Goal: Task Accomplishment & Management: Manage account settings

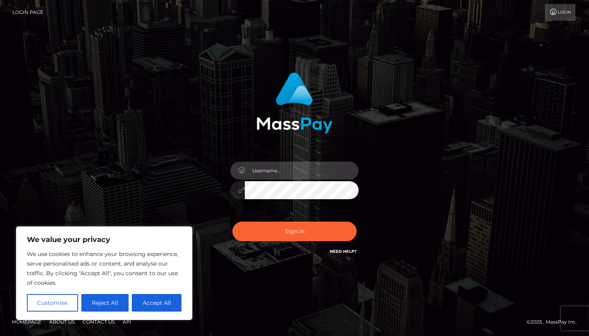
type input "areyah.rain@gmail.com"
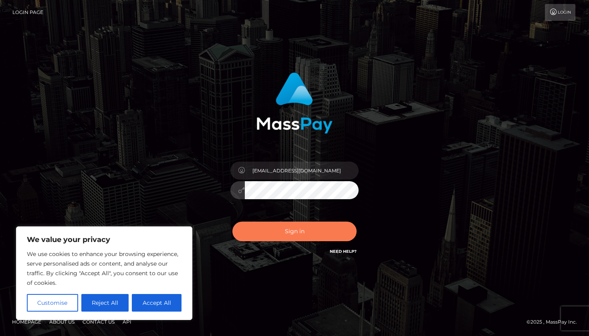
click at [271, 230] on button "Sign in" at bounding box center [294, 232] width 124 height 20
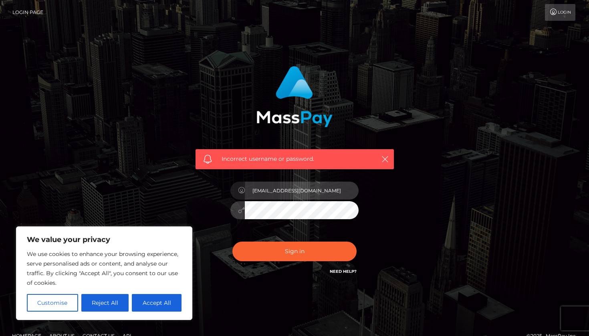
click at [319, 197] on input "areyah.rain@gmail.com" at bounding box center [302, 191] width 114 height 18
click at [347, 191] on input "areyah.rain@gmail.com" at bounding box center [302, 191] width 114 height 18
type input "[EMAIL_ADDRESS][DOMAIN_NAME]"
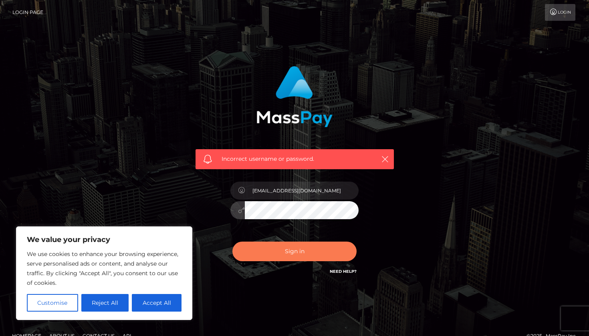
click at [295, 251] on button "Sign in" at bounding box center [294, 252] width 124 height 20
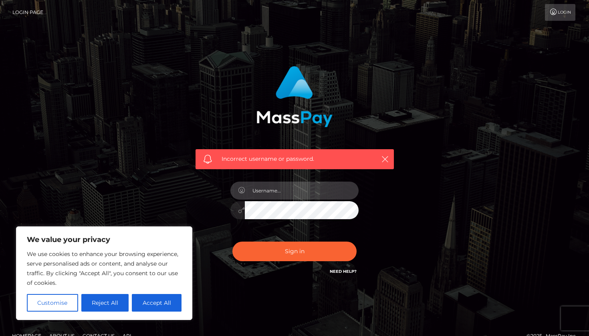
click at [346, 190] on input "text" at bounding box center [302, 191] width 114 height 18
type input "[EMAIL_ADDRESS][DOMAIN_NAME]"
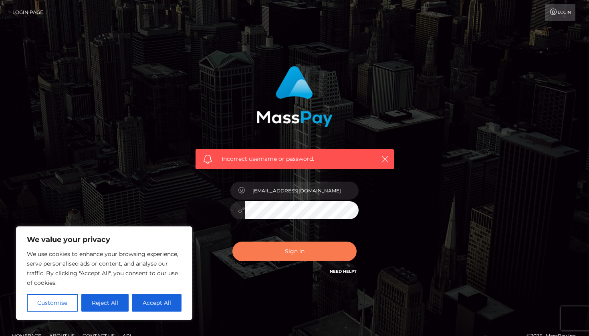
click at [321, 252] on button "Sign in" at bounding box center [294, 252] width 124 height 20
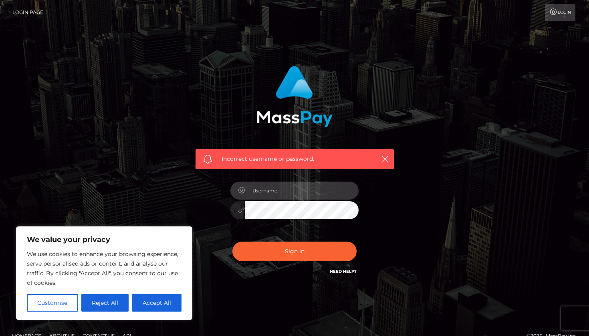
type input "[EMAIL_ADDRESS][DOMAIN_NAME]"
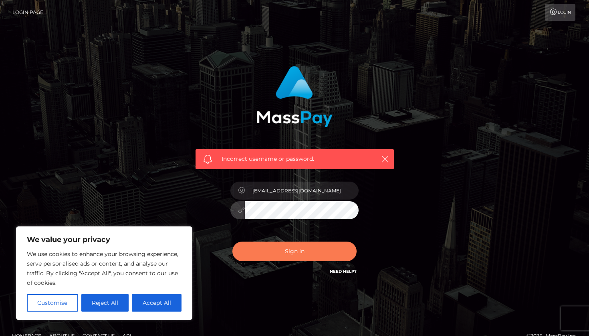
click at [318, 254] on button "Sign in" at bounding box center [294, 252] width 124 height 20
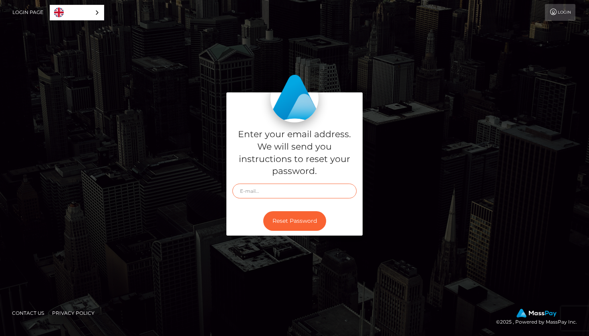
type input "mb9yy6nk9y@privaterelay.appleid.com"
type input "[EMAIL_ADDRESS][DOMAIN_NAME]"
click at [297, 220] on button "Reset Password" at bounding box center [294, 221] width 63 height 20
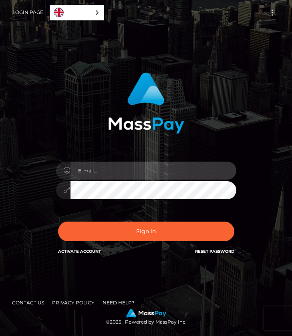
type input "[EMAIL_ADDRESS][DOMAIN_NAME]"
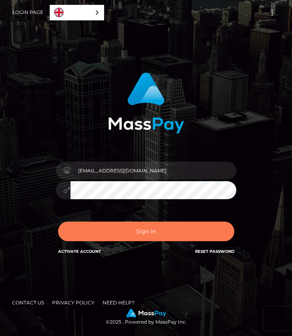
click at [165, 230] on button "Sign in" at bounding box center [146, 232] width 176 height 20
